Goal: Task Accomplishment & Management: Manage account settings

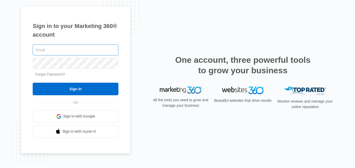
click at [77, 48] on input "text" at bounding box center [76, 49] width 86 height 11
click at [43, 54] on input "text" at bounding box center [76, 49] width 86 height 11
type input "sabatkasiding@gmail.com"
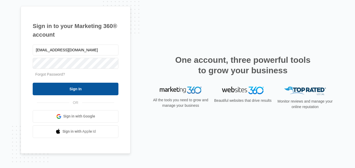
click at [57, 85] on input "Sign In" at bounding box center [76, 89] width 86 height 13
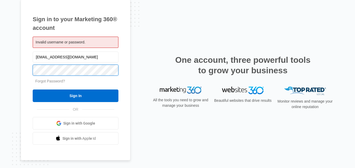
click at [33, 89] on input "Sign In" at bounding box center [76, 95] width 86 height 13
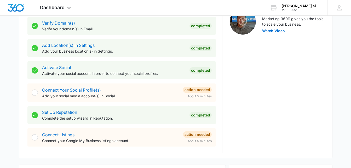
scroll to position [178, 0]
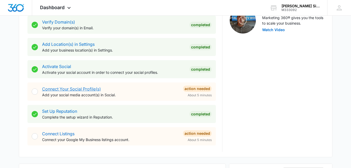
click at [84, 89] on link "Connect Your Social Profile(s)" at bounding box center [71, 88] width 59 height 5
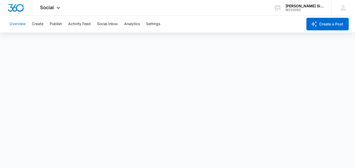
click at [18, 27] on button "Overview" at bounding box center [17, 24] width 16 height 17
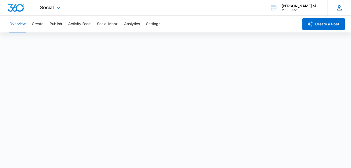
click at [337, 8] on icon at bounding box center [339, 8] width 8 height 8
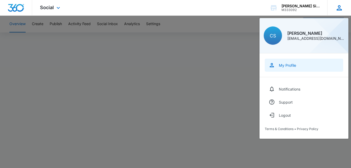
click at [285, 65] on div "My Profile" at bounding box center [287, 65] width 17 height 4
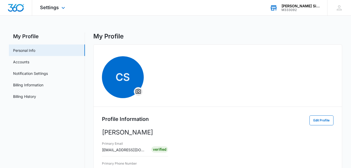
click at [295, 4] on div "[PERSON_NAME] Siding LLC" at bounding box center [300, 6] width 38 height 4
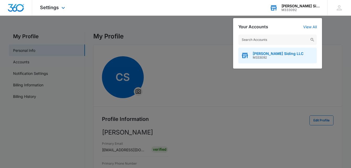
click at [277, 54] on span "[PERSON_NAME] Siding LLC" at bounding box center [278, 53] width 51 height 4
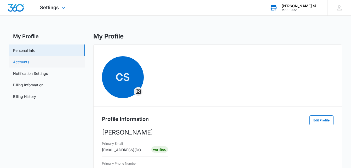
click at [19, 63] on link "Accounts" at bounding box center [21, 61] width 16 height 5
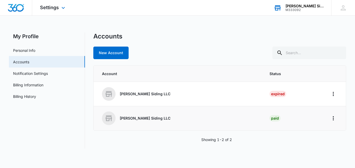
click at [265, 123] on td "Paid" at bounding box center [293, 118] width 60 height 24
click at [331, 118] on icon "Home" at bounding box center [333, 118] width 6 height 6
click at [304, 132] on div "Go to Dashboard" at bounding box center [310, 133] width 29 height 4
